Goal: Task Accomplishment & Management: Use online tool/utility

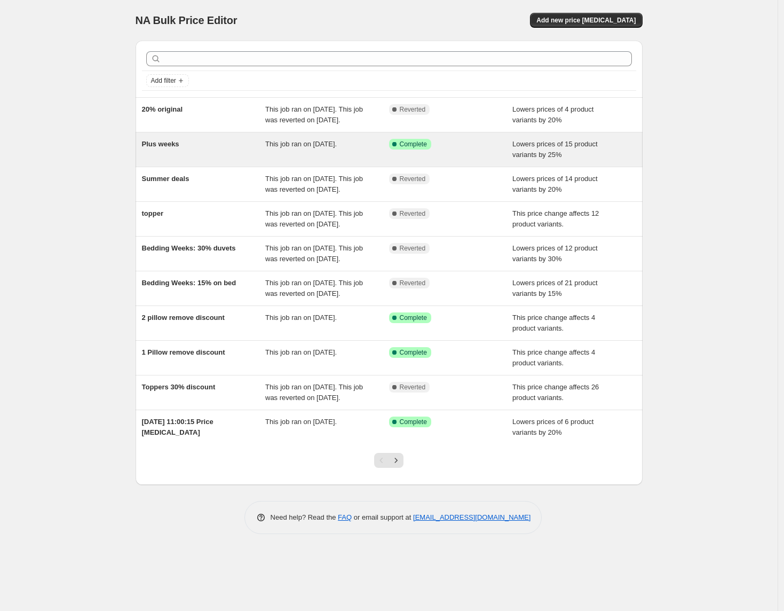
click at [485, 149] on div "Success Complete Complete" at bounding box center [443, 144] width 108 height 11
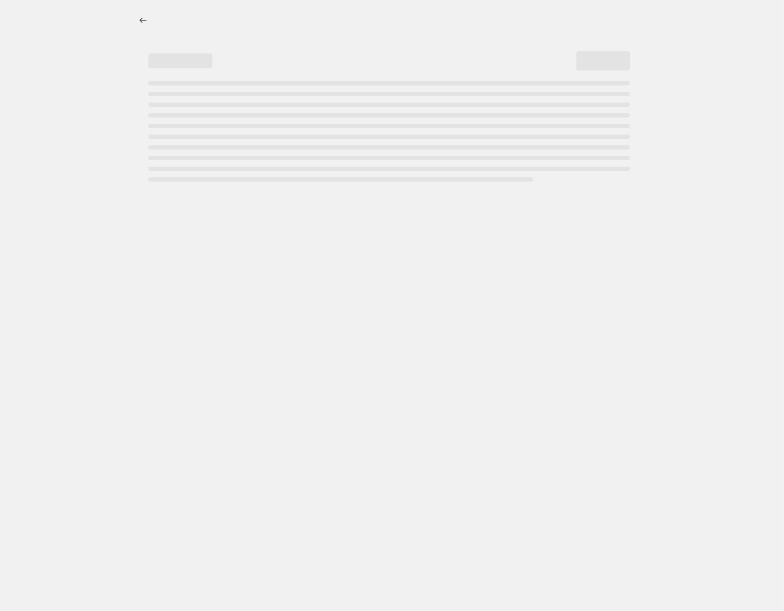
select select "percentage"
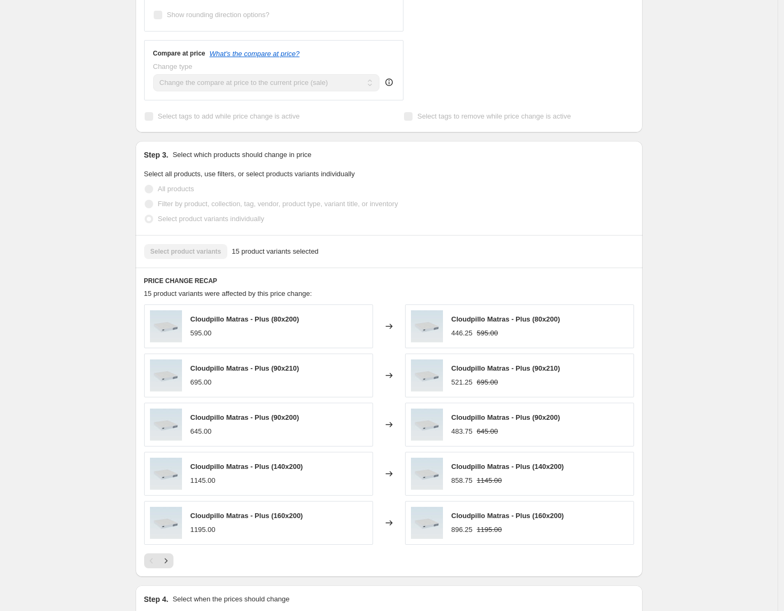
scroll to position [460, 0]
click at [171, 559] on icon "Next" at bounding box center [166, 560] width 11 height 11
click at [170, 560] on icon "Next" at bounding box center [166, 560] width 11 height 11
click at [155, 562] on icon "Previous" at bounding box center [151, 560] width 11 height 11
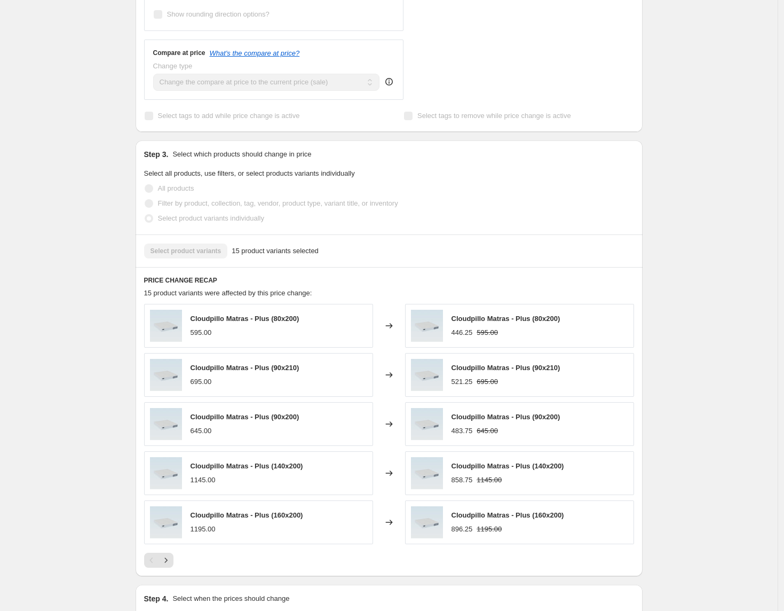
scroll to position [0, 0]
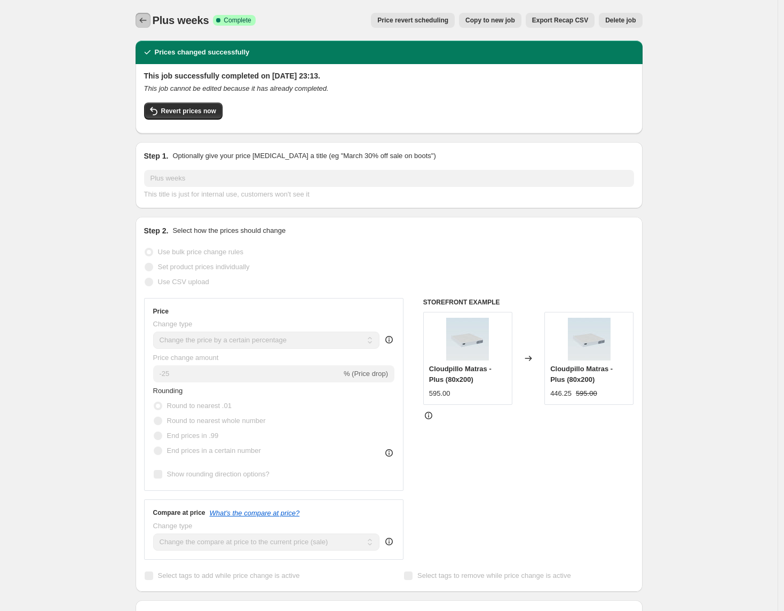
click at [146, 19] on icon "Price change jobs" at bounding box center [143, 20] width 11 height 11
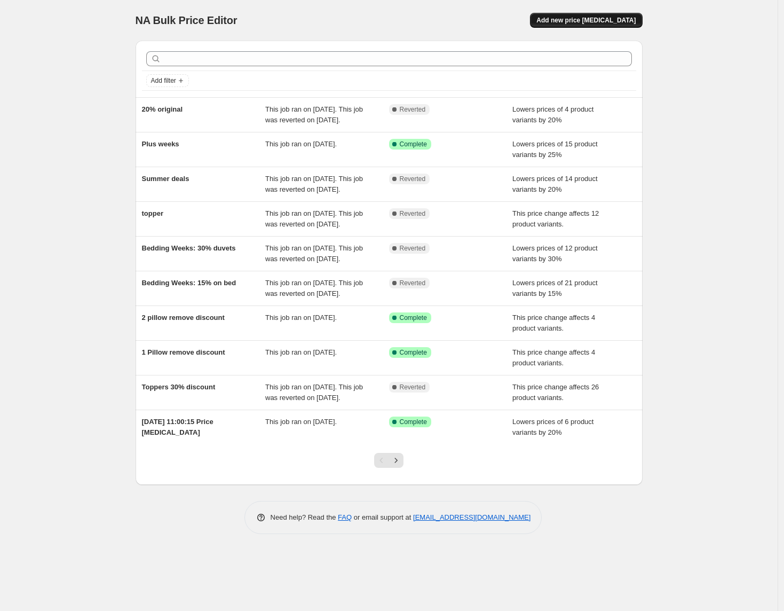
click at [562, 22] on span "Add new price [MEDICAL_DATA]" at bounding box center [585, 20] width 99 height 9
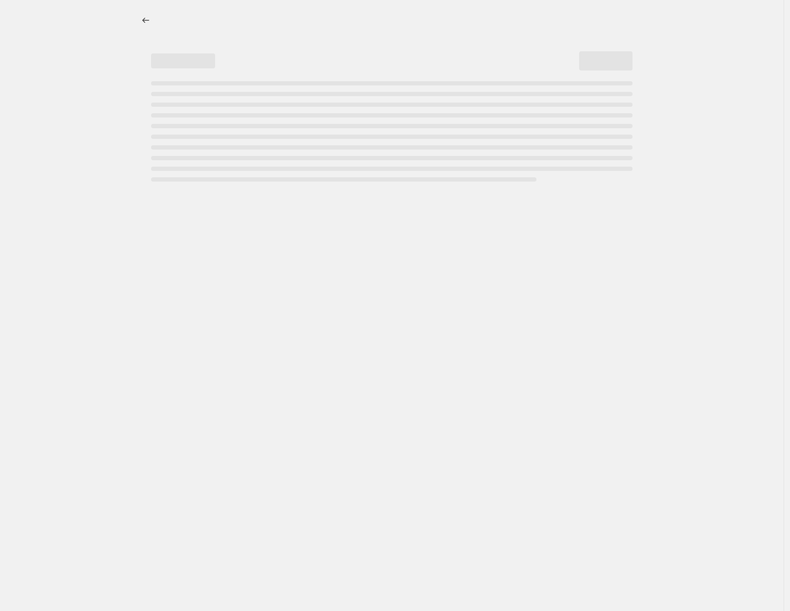
select select "percentage"
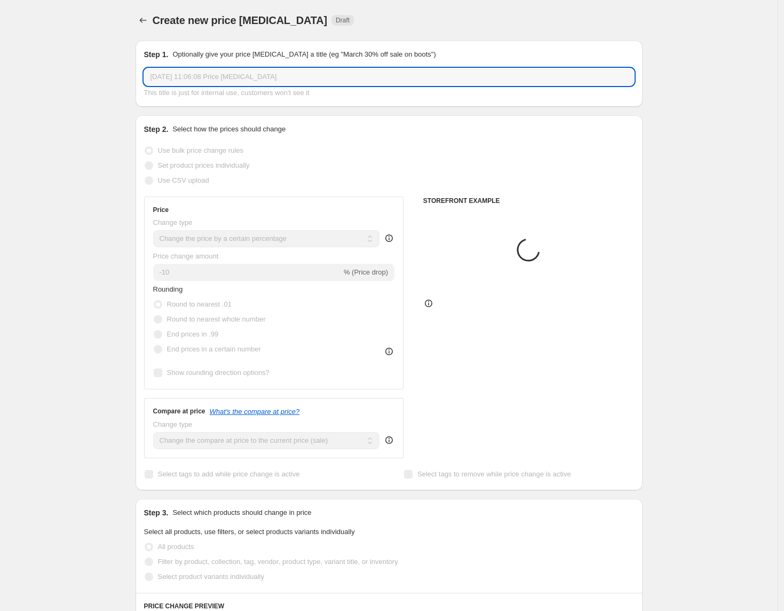
click at [344, 76] on input "[DATE] 11:06:08 Price [MEDICAL_DATA]" at bounding box center [389, 76] width 490 height 17
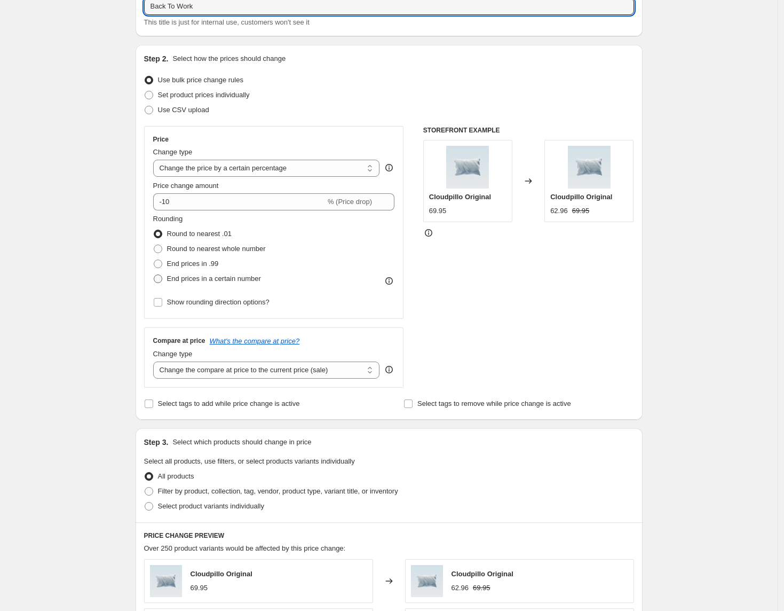
scroll to position [84, 0]
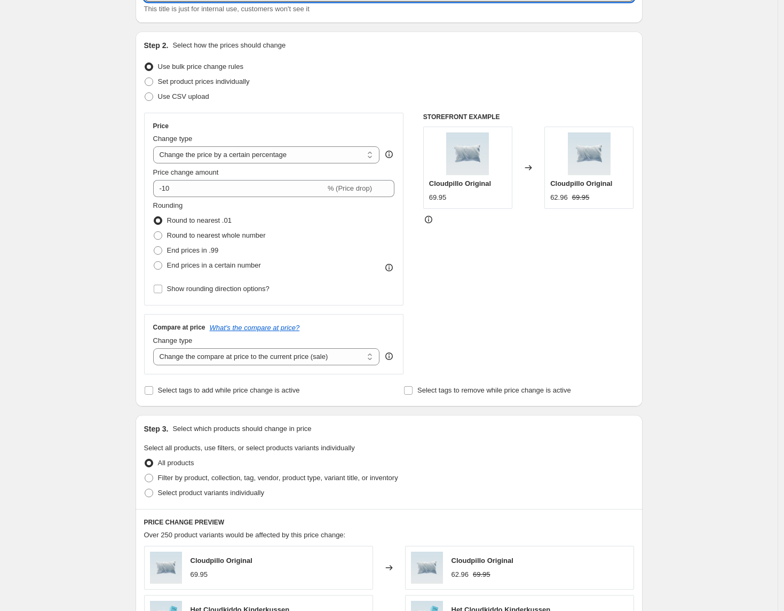
type input "Back To Work"
click at [246, 354] on select "Change the compare at price to the current price (sale) Change the compare at p…" at bounding box center [266, 356] width 227 height 17
click at [235, 490] on span "Select product variants individually" at bounding box center [211, 492] width 106 height 8
click at [145, 489] on input "Select product variants individually" at bounding box center [145, 488] width 1 height 1
radio input "true"
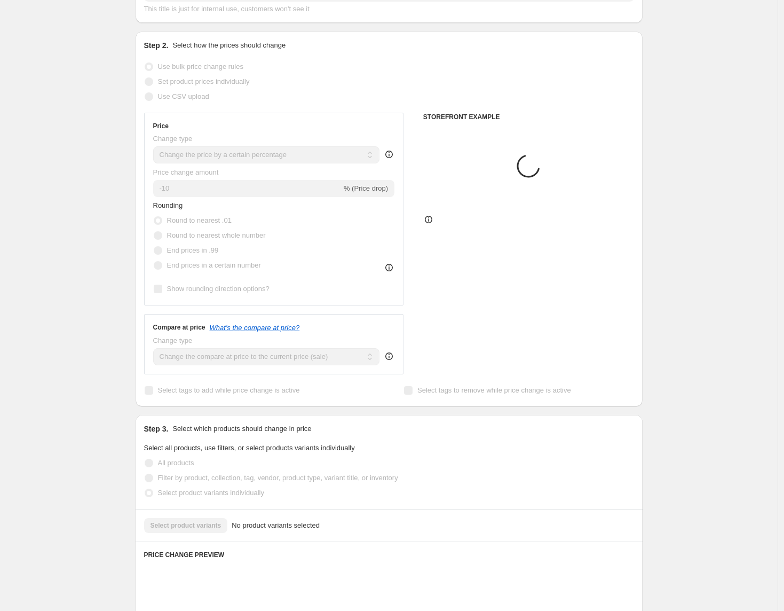
click at [234, 479] on span "Filter by product, collection, tag, vendor, product type, variant title, or inv…" at bounding box center [278, 477] width 240 height 8
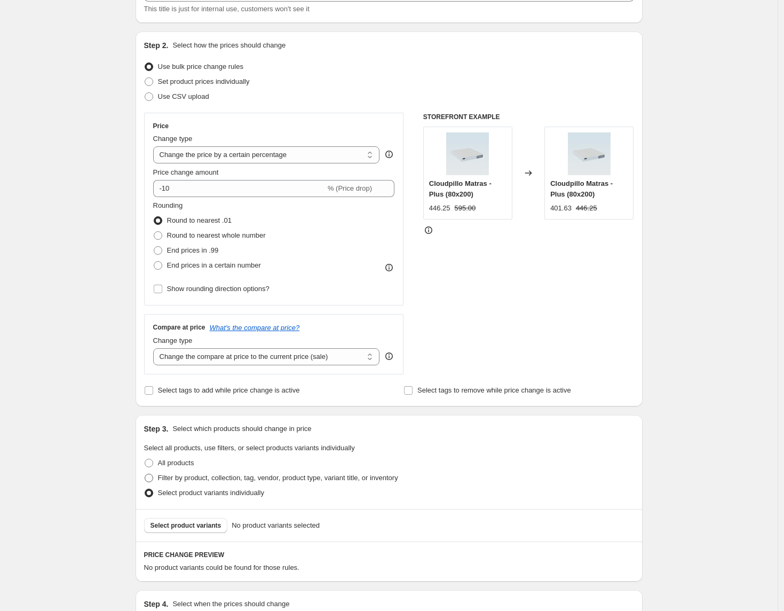
click at [234, 479] on span "Filter by product, collection, tag, vendor, product type, variant title, or inv…" at bounding box center [278, 477] width 240 height 8
click at [145, 474] on input "Filter by product, collection, tag, vendor, product type, variant title, or inv…" at bounding box center [145, 473] width 1 height 1
radio input "true"
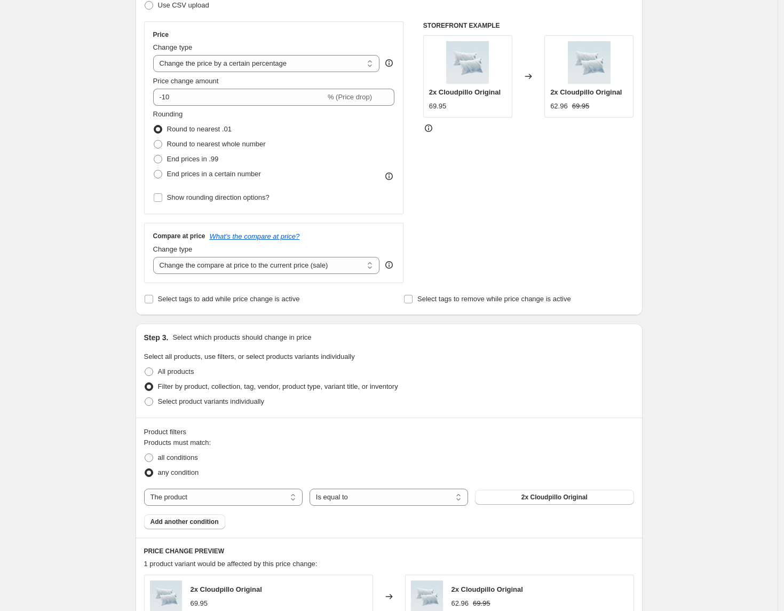
scroll to position [178, 0]
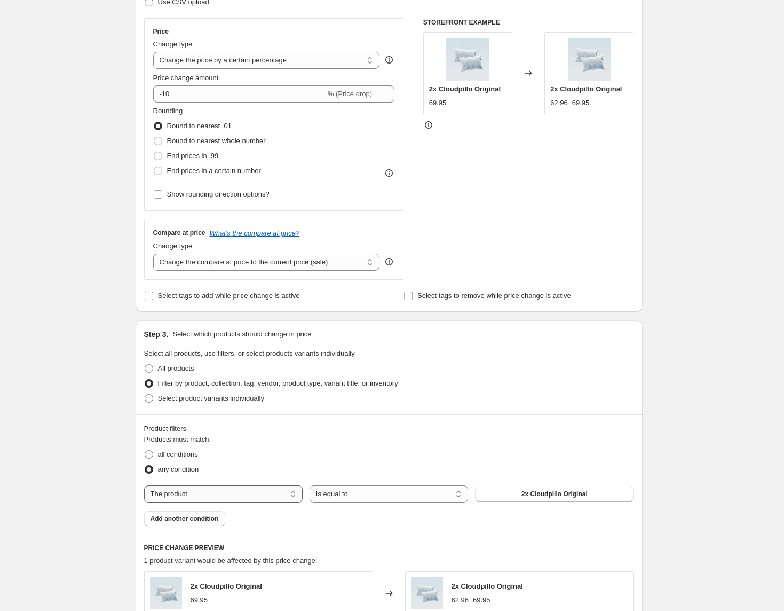
click at [270, 492] on select "The product The product's collection The product's tag The product's vendor The…" at bounding box center [223, 493] width 159 height 17
select select "collection"
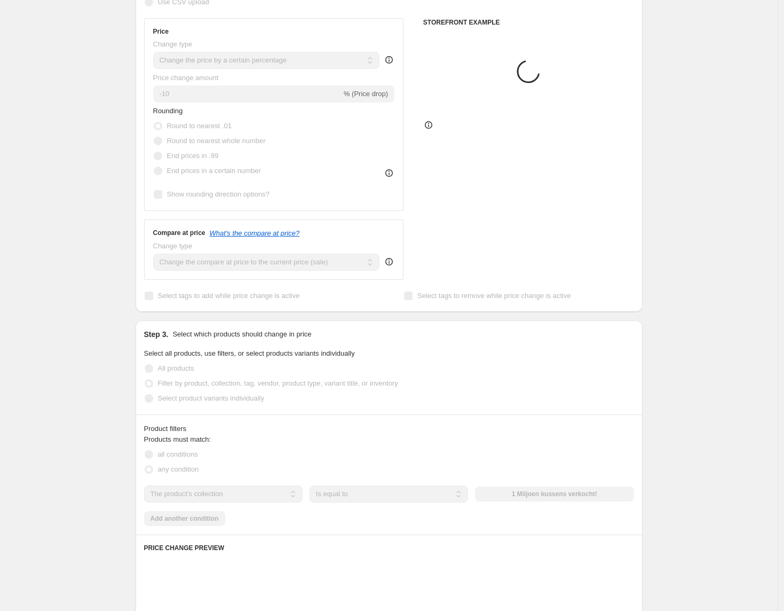
click at [511, 496] on div "The product The product's collection The product's tag The product's vendor The…" at bounding box center [389, 493] width 490 height 17
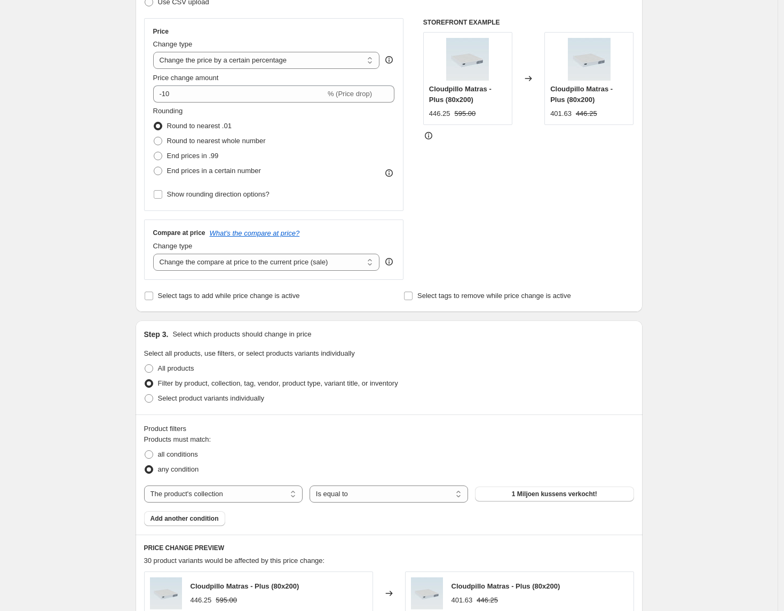
click at [514, 494] on span "1 Miljoen kussens verkocht!" at bounding box center [554, 494] width 85 height 9
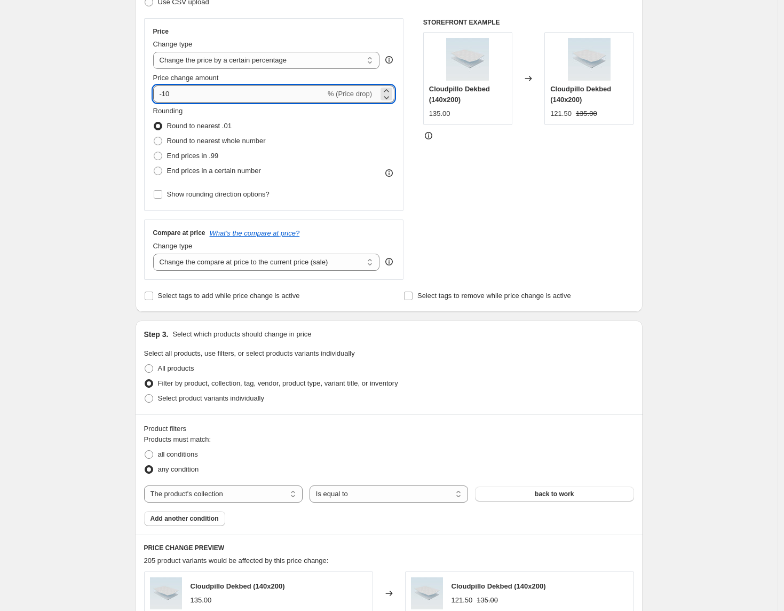
click at [167, 95] on input "-10" at bounding box center [239, 93] width 172 height 17
type input "-30"
click at [484, 144] on div "STOREFRONT EXAMPLE Cloudpillo Dekbed (140x200) 135.00 Changed to Cloudpillo Dek…" at bounding box center [528, 149] width 211 height 262
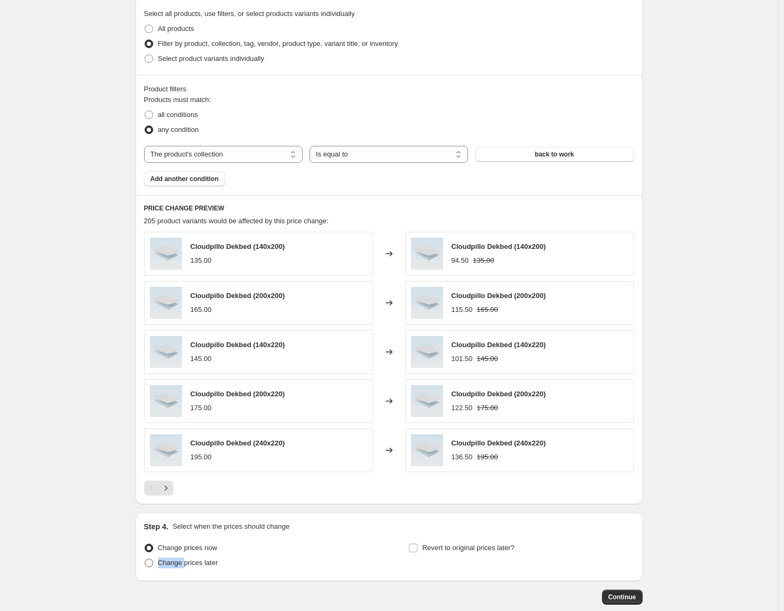
click at [189, 558] on label "Change prices later" at bounding box center [181, 562] width 74 height 15
click at [188, 558] on span "Change prices later" at bounding box center [188, 562] width 60 height 8
click at [145, 558] on input "Change prices later" at bounding box center [145, 558] width 1 height 1
radio input "true"
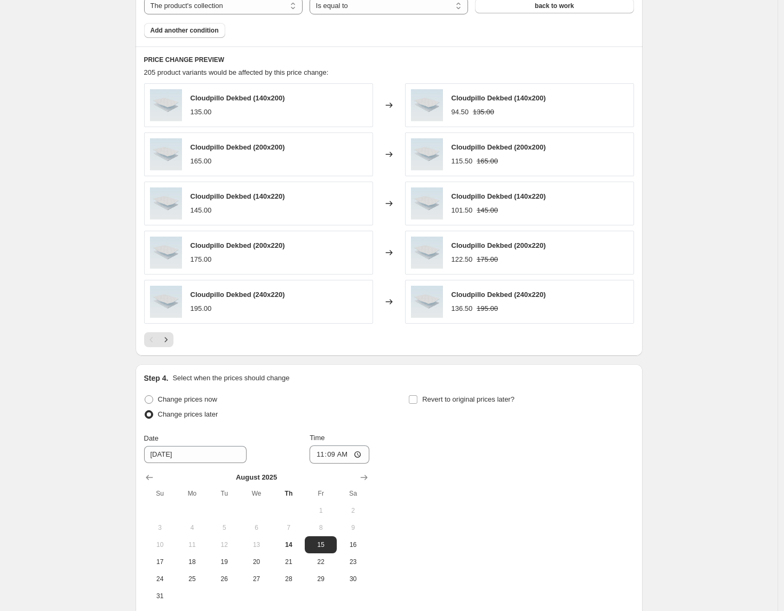
scroll to position [675, 0]
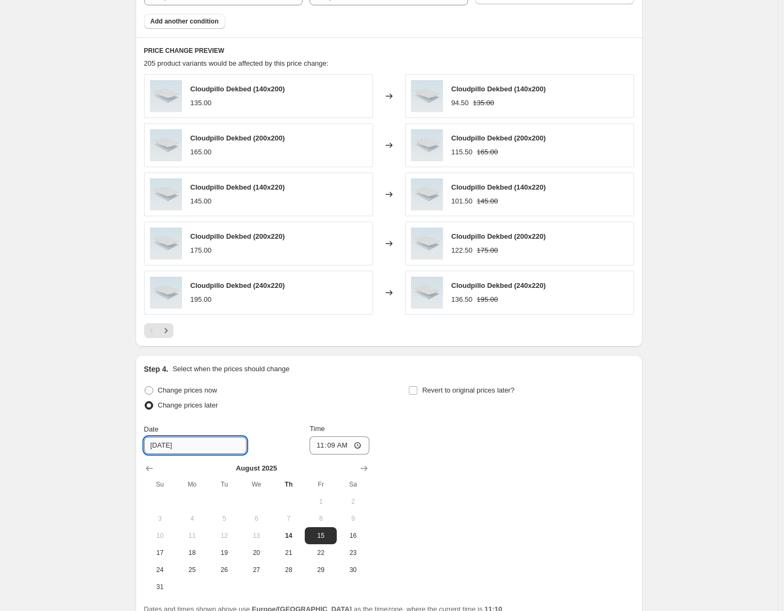
click at [220, 444] on input "[DATE]" at bounding box center [195, 445] width 102 height 17
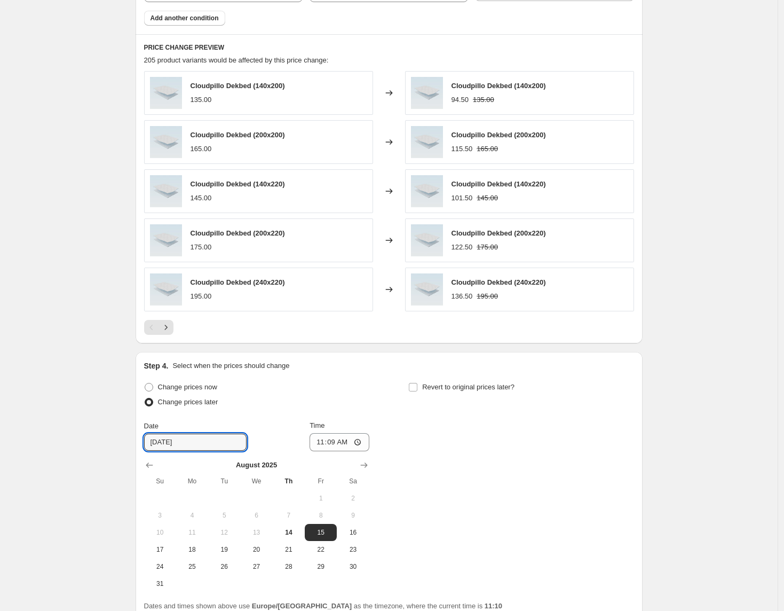
scroll to position [680, 0]
click at [168, 551] on span "17" at bounding box center [159, 548] width 23 height 9
type input "[DATE]"
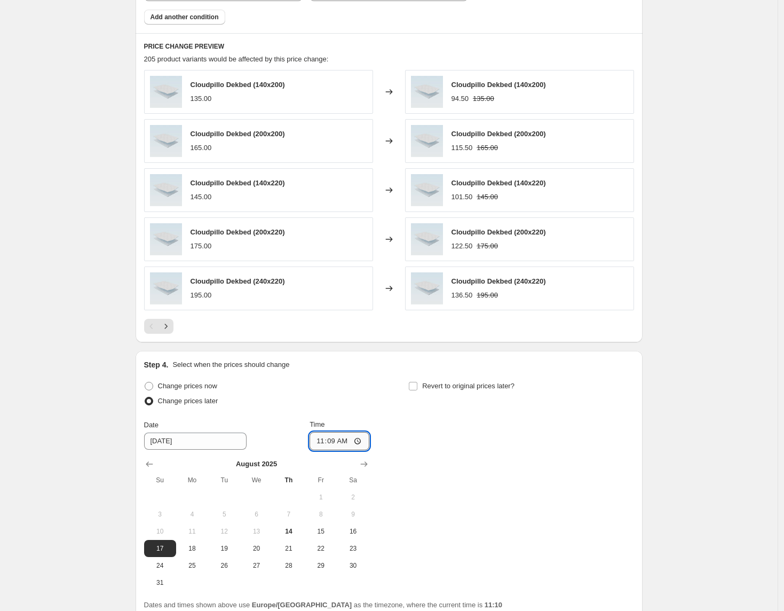
click at [336, 441] on input "11:09" at bounding box center [340, 441] width 60 height 18
type input "23:59"
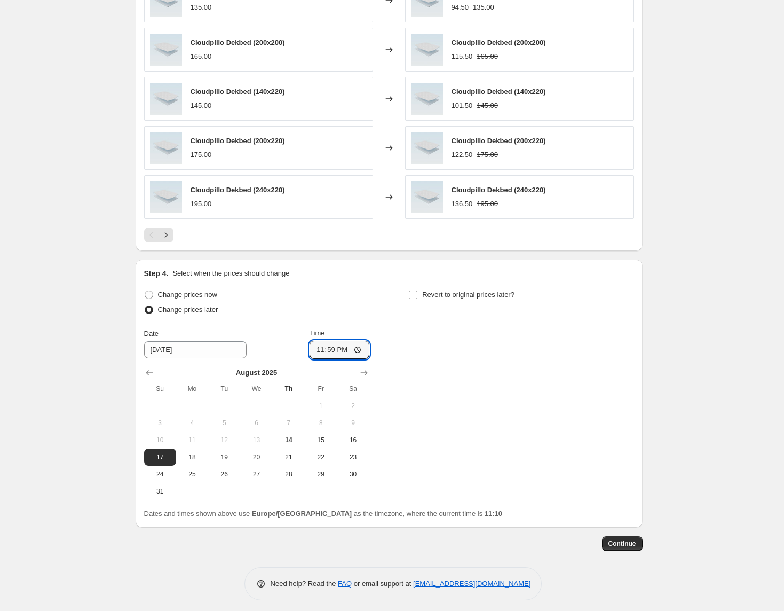
scroll to position [776, 0]
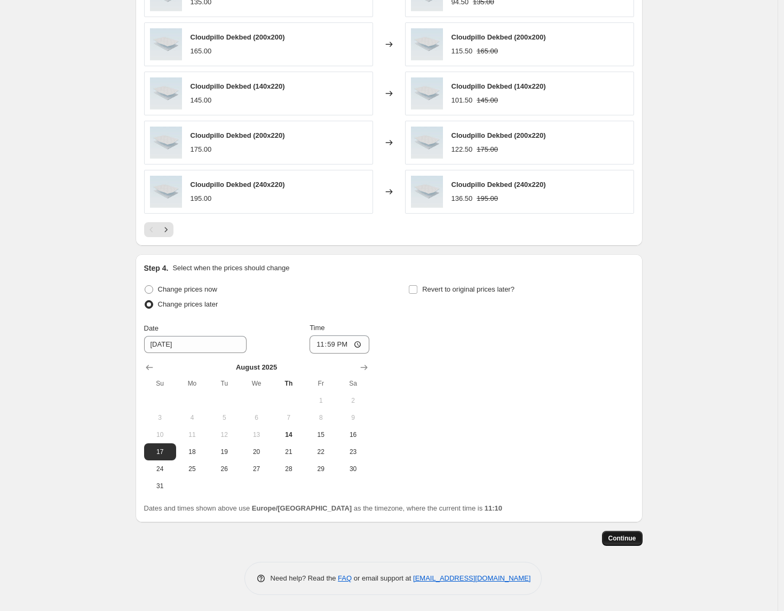
click at [619, 534] on span "Continue" at bounding box center [623, 538] width 28 height 9
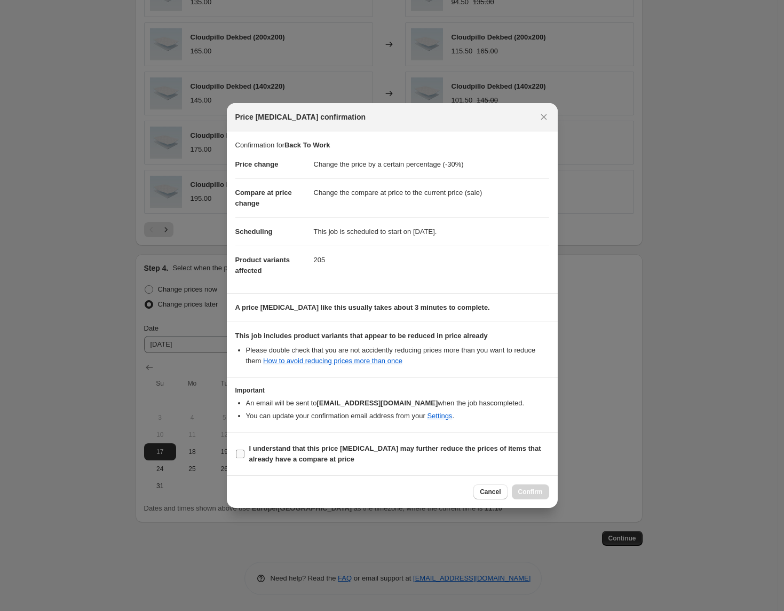
click at [373, 450] on b "I understand that this price [MEDICAL_DATA] may further reduce the prices of it…" at bounding box center [395, 453] width 292 height 19
click at [244, 450] on input "I understand that this price [MEDICAL_DATA] may further reduce the prices of it…" at bounding box center [240, 453] width 9 height 9
checkbox input "true"
click at [533, 492] on span "Confirm" at bounding box center [530, 491] width 25 height 9
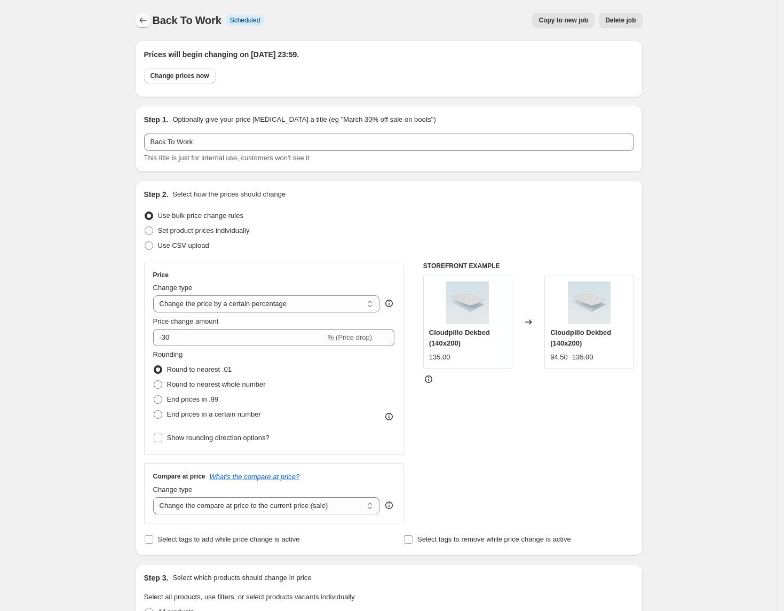
click at [148, 19] on icon "Price change jobs" at bounding box center [143, 20] width 11 height 11
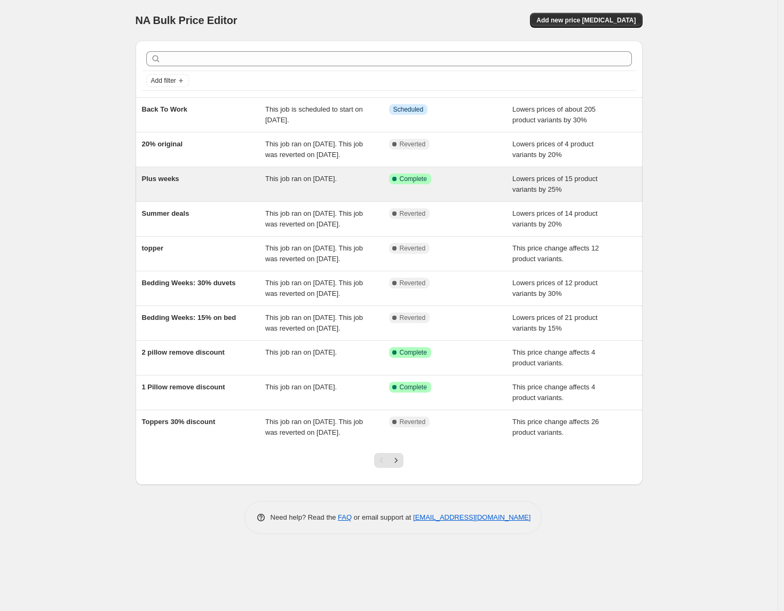
click at [240, 195] on div "Plus weeks" at bounding box center [204, 183] width 124 height 21
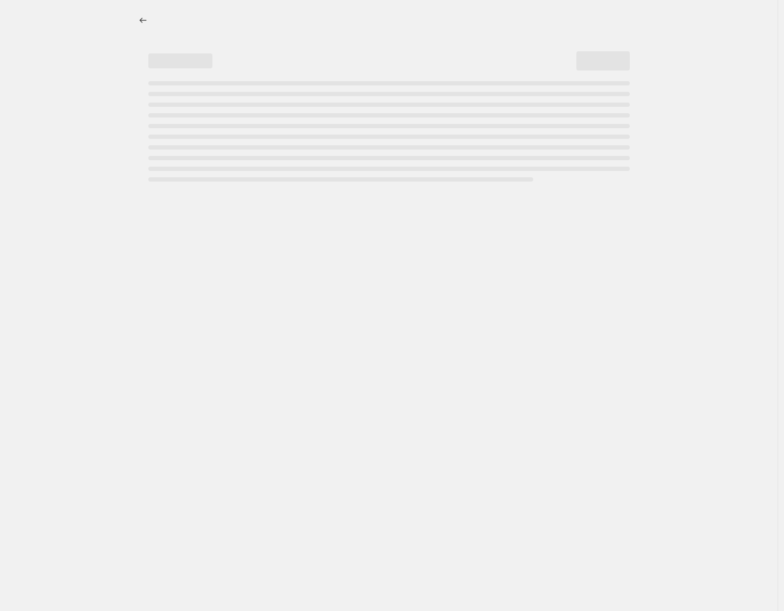
select select "percentage"
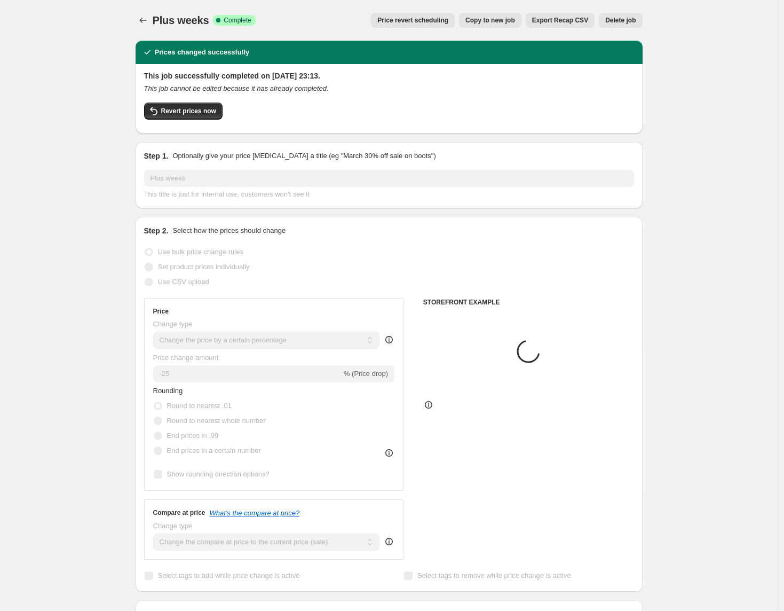
scroll to position [567, 0]
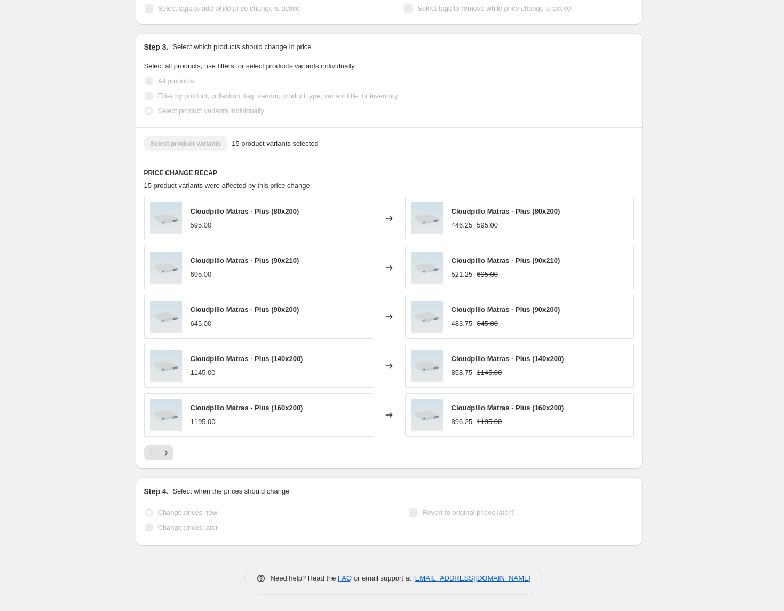
click at [478, 510] on span "Revert to original prices later?" at bounding box center [468, 512] width 92 height 8
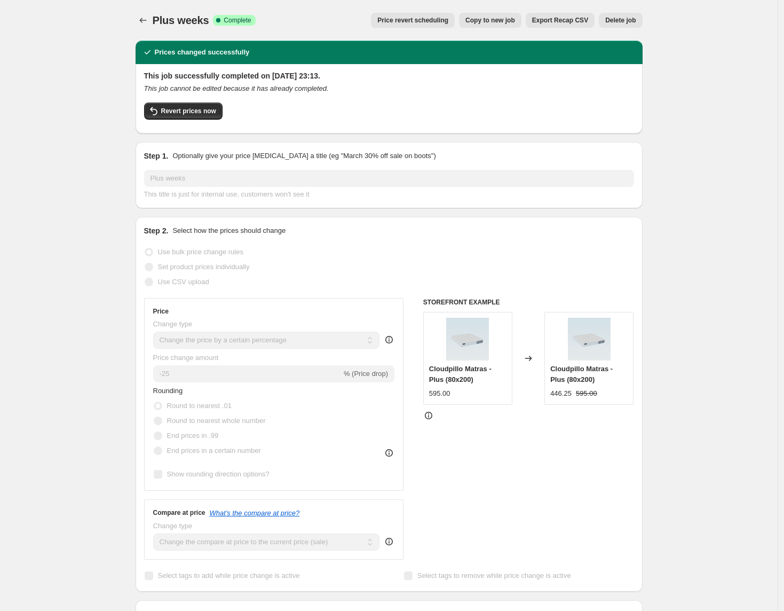
click at [429, 27] on button "Price revert scheduling" at bounding box center [413, 20] width 84 height 15
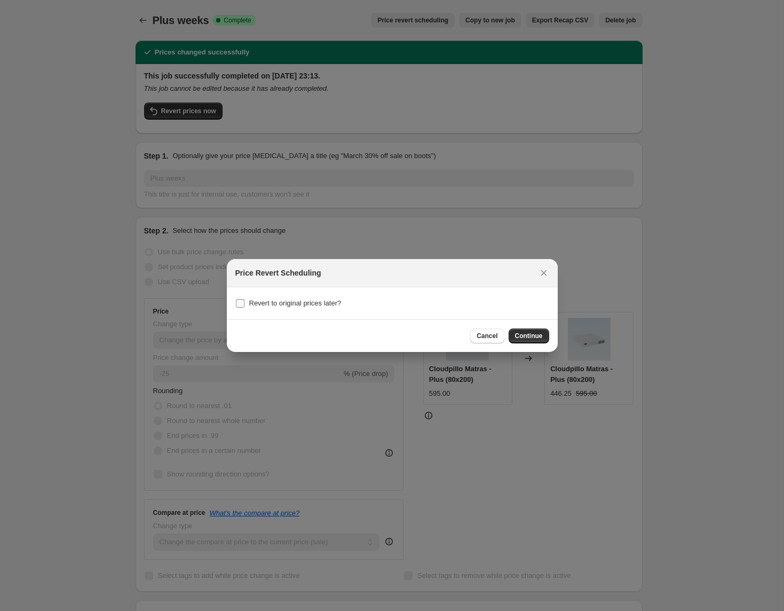
click at [321, 301] on span "Revert to original prices later?" at bounding box center [295, 303] width 92 height 8
click at [244, 301] on input "Revert to original prices later?" at bounding box center [240, 303] width 9 height 9
checkbox input "true"
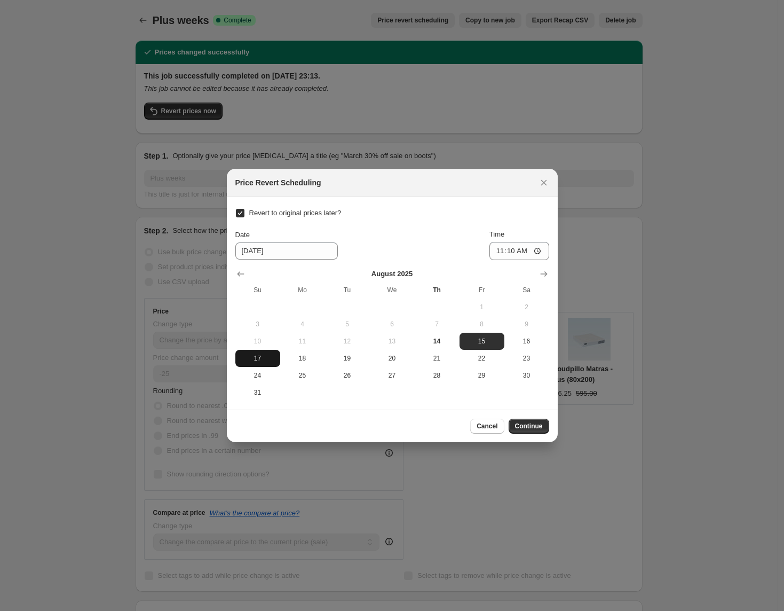
click at [252, 359] on span "17" at bounding box center [258, 358] width 36 height 9
type input "[DATE]"
click at [509, 252] on input "11:10" at bounding box center [520, 251] width 60 height 18
type input "23:50"
click at [539, 426] on span "Continue" at bounding box center [529, 426] width 28 height 9
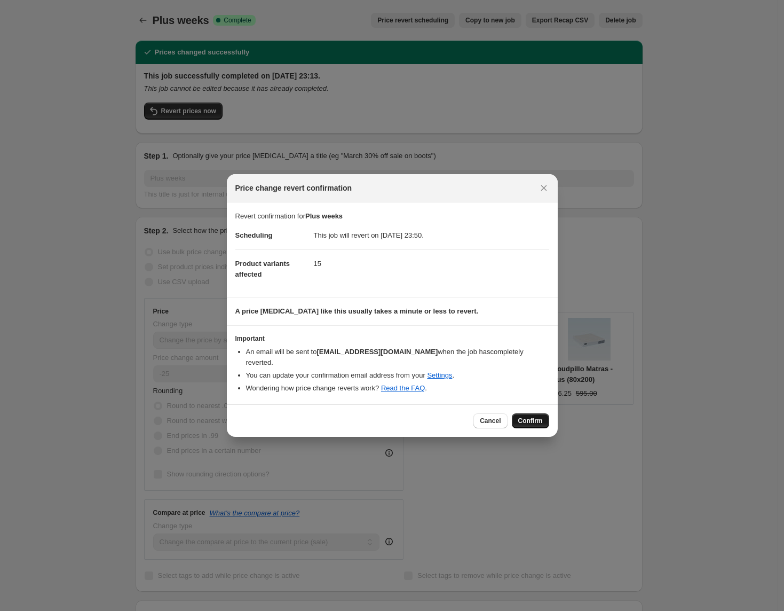
click at [541, 416] on span "Confirm" at bounding box center [530, 420] width 25 height 9
